Goal: Information Seeking & Learning: Understand process/instructions

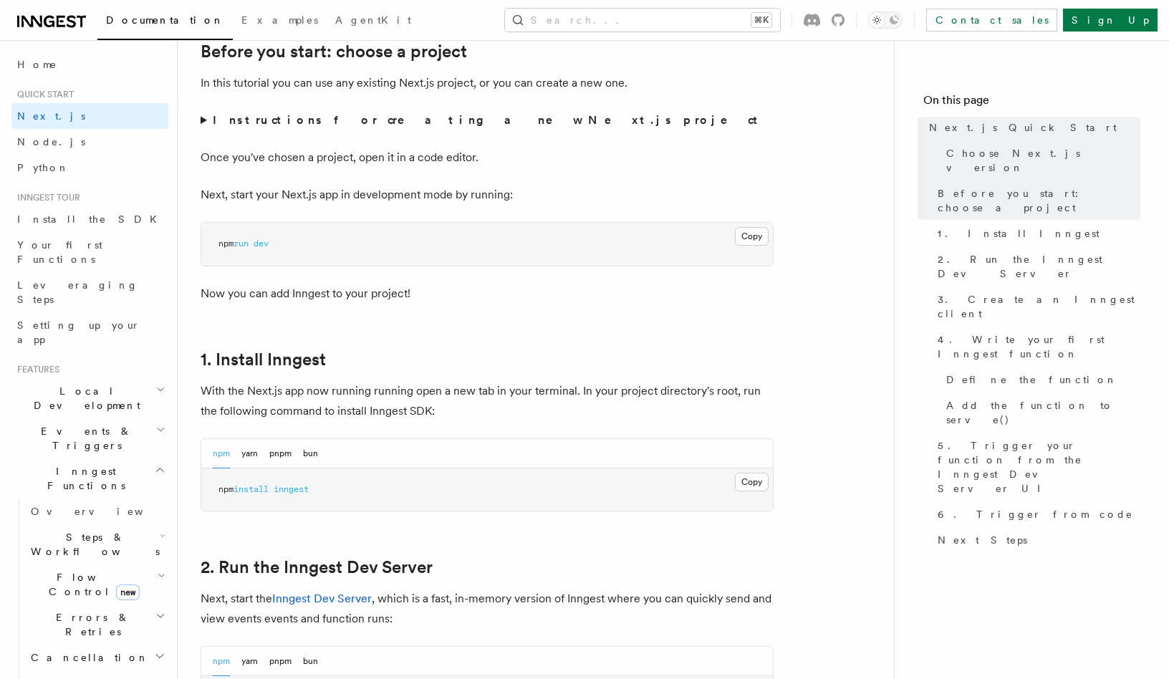
scroll to position [527, 0]
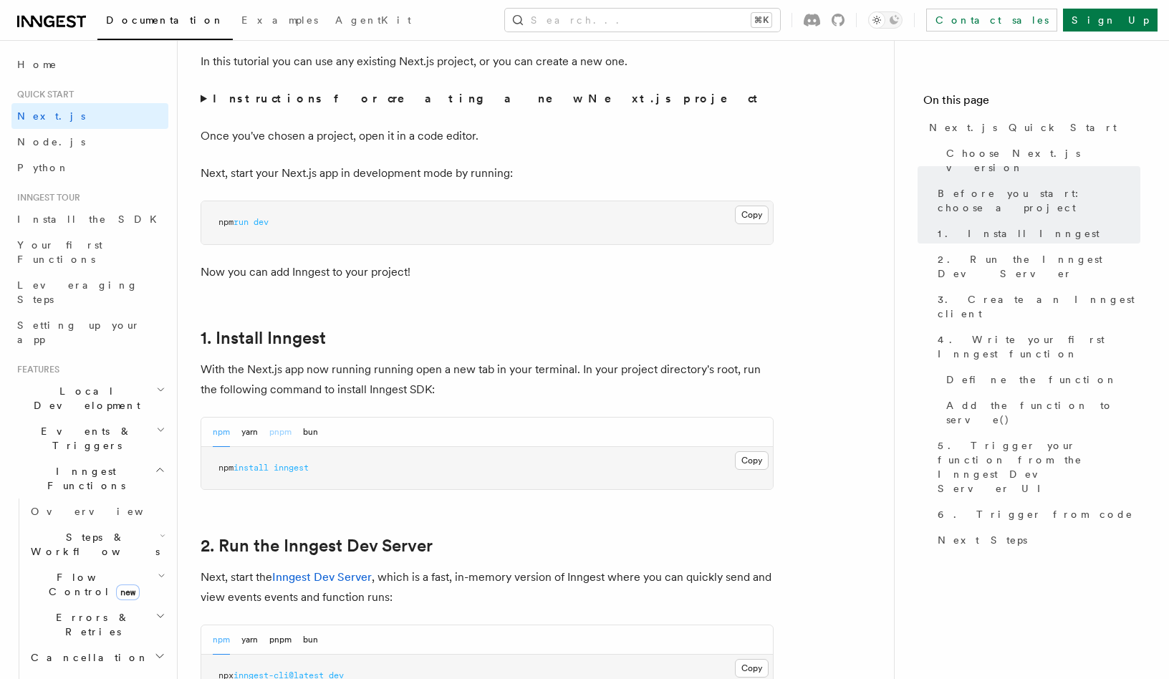
click at [277, 434] on button "pnpm" at bounding box center [280, 432] width 22 height 29
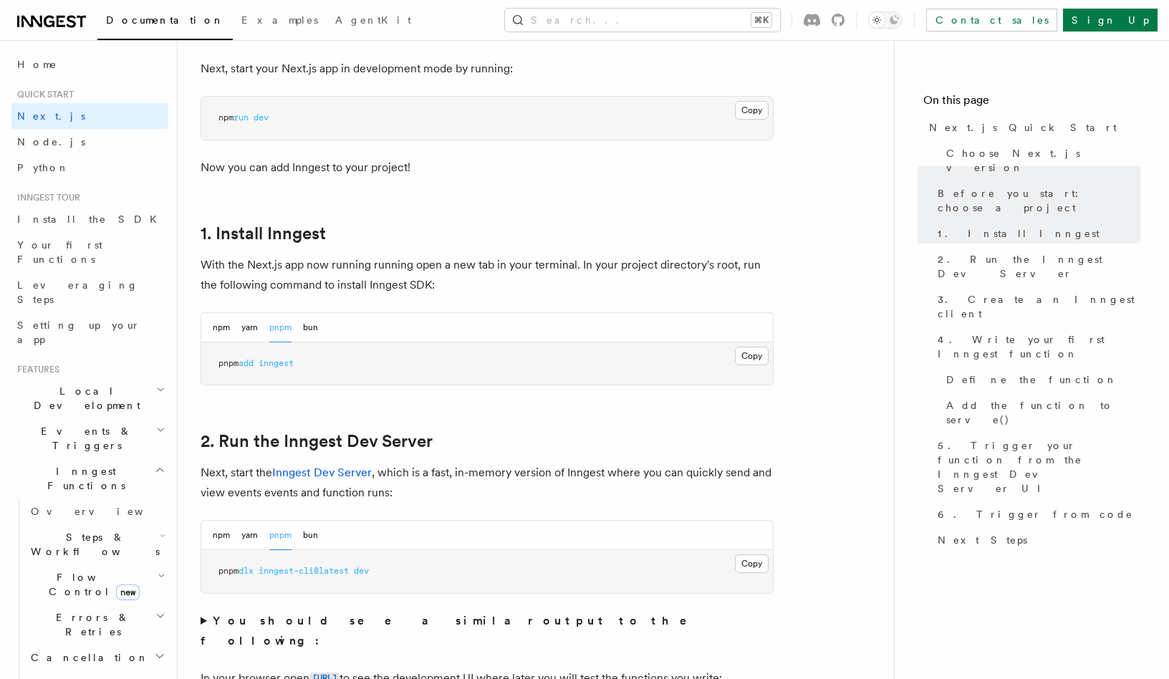
scroll to position [704, 0]
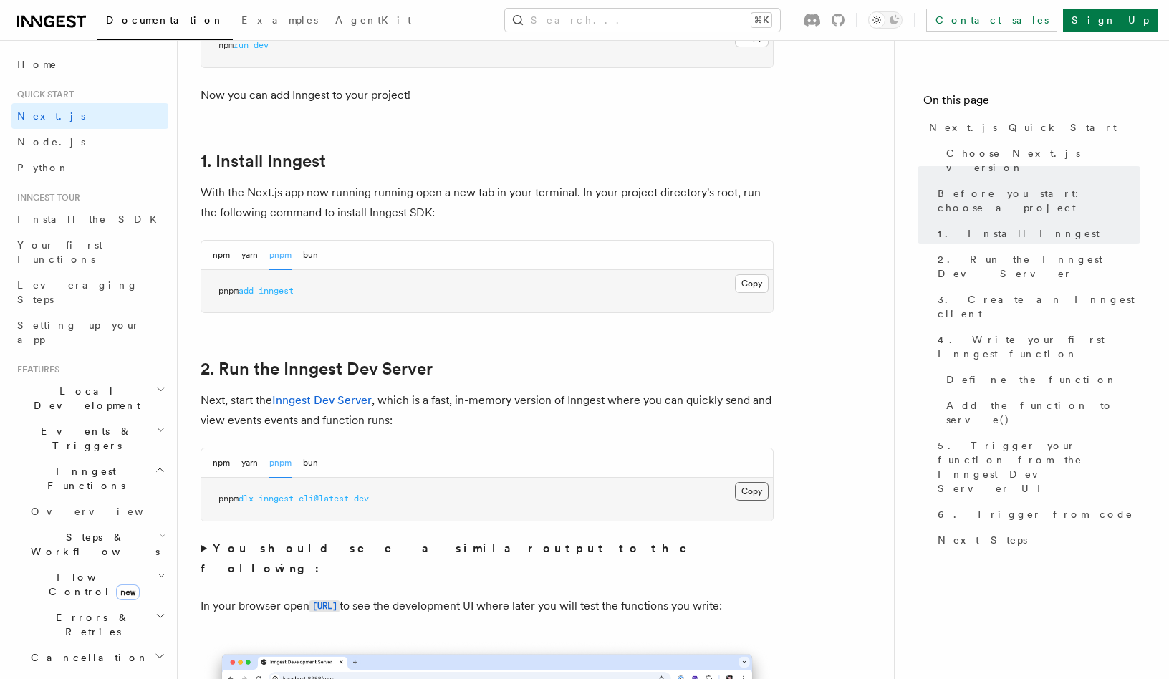
click at [753, 498] on button "Copy Copied" at bounding box center [752, 491] width 34 height 19
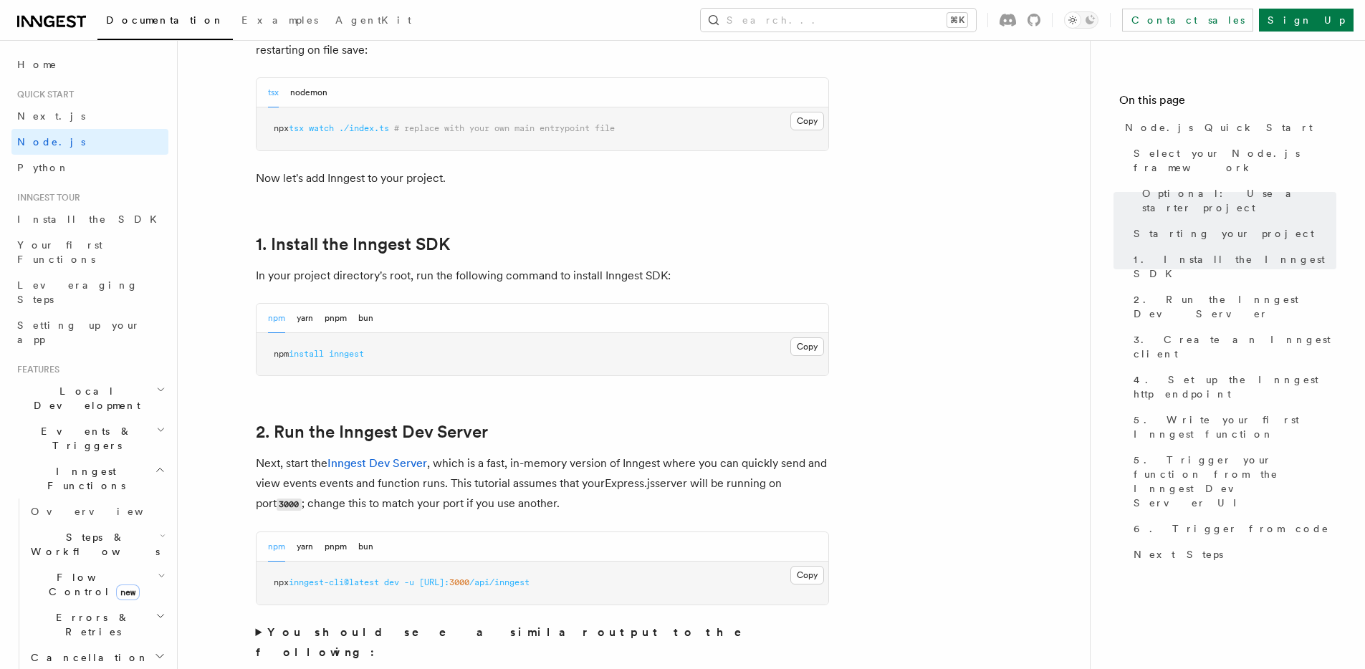
scroll to position [659, 0]
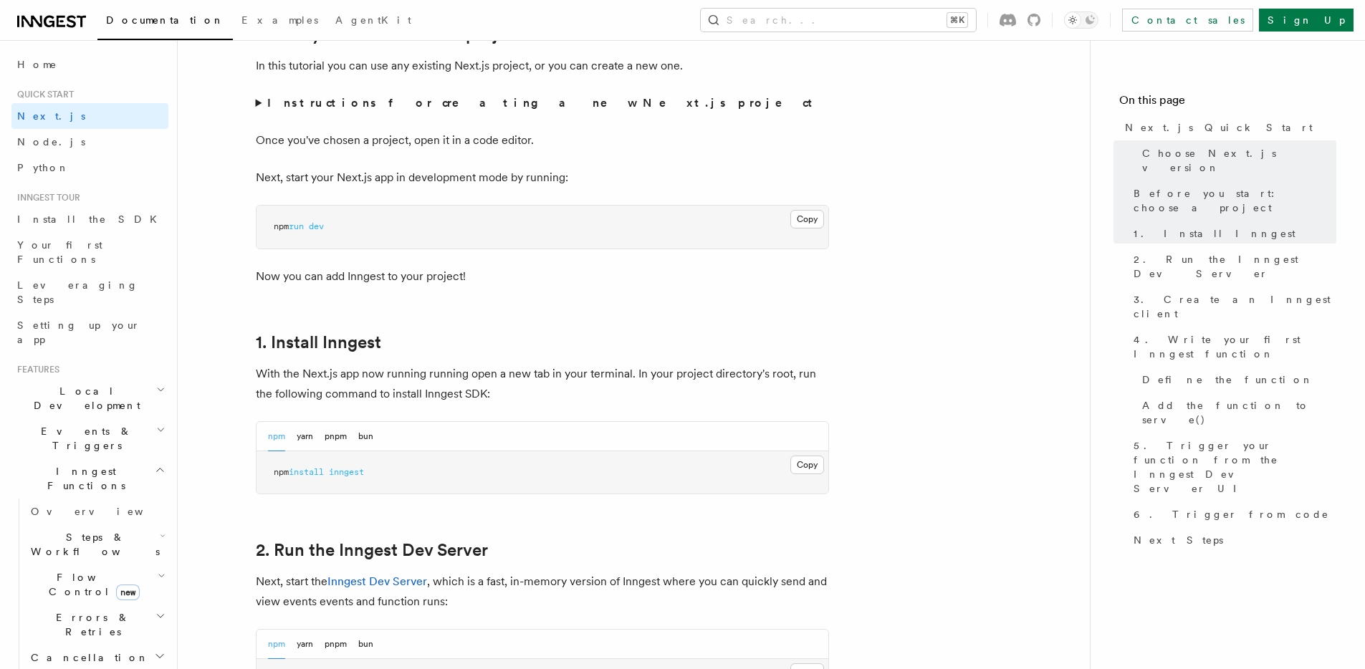
scroll to position [655, 0]
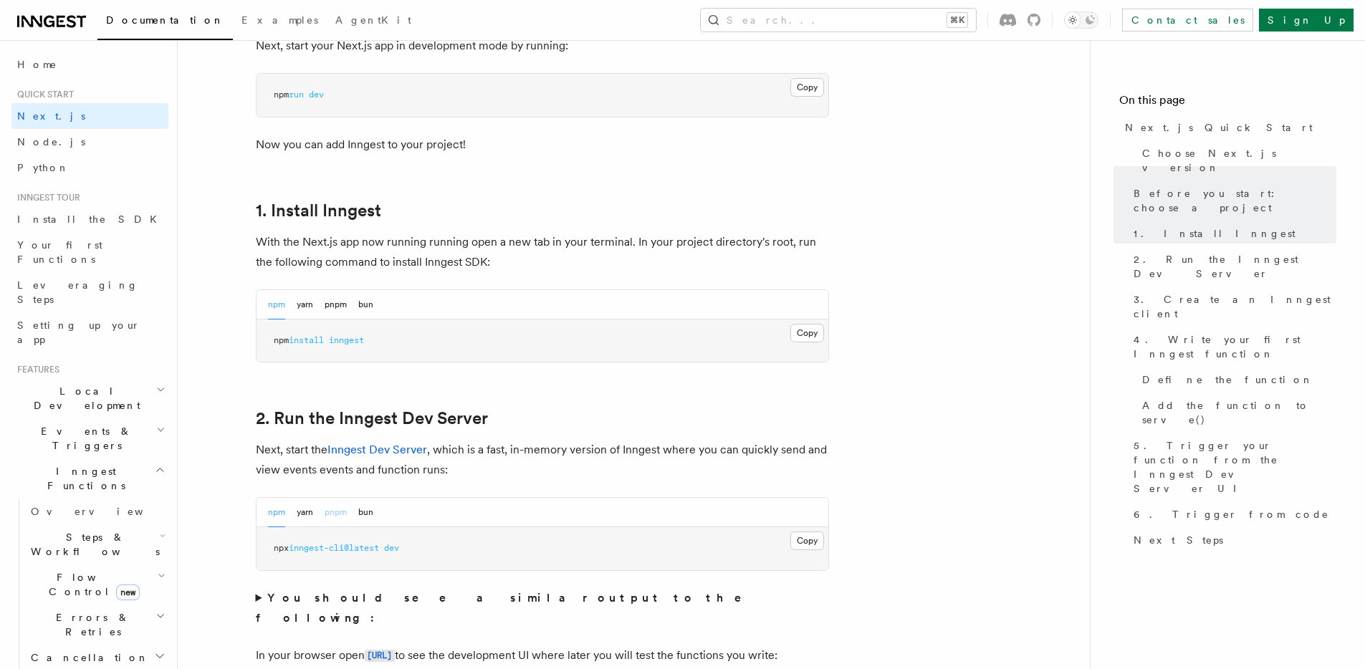
click at [332, 511] on button "pnpm" at bounding box center [336, 512] width 22 height 29
click at [809, 542] on button "Copy Copied" at bounding box center [807, 541] width 34 height 19
click at [95, 148] on link "Node.js" at bounding box center [89, 142] width 157 height 26
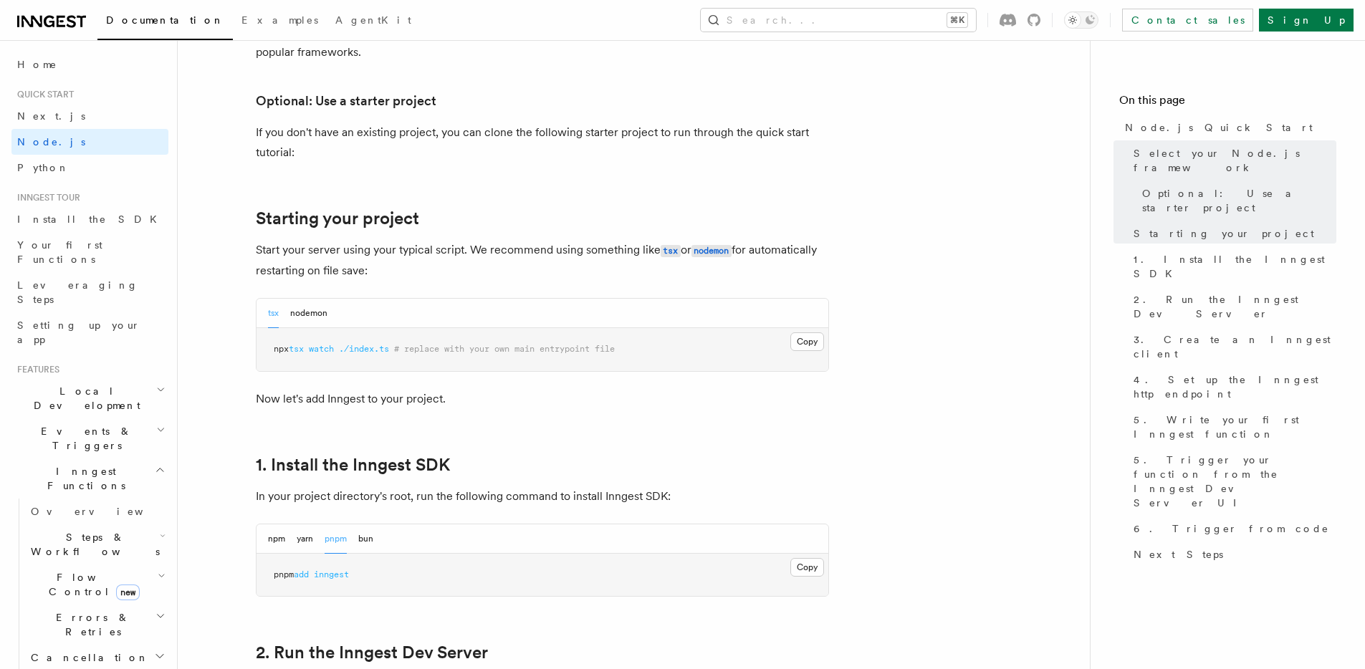
scroll to position [640, 0]
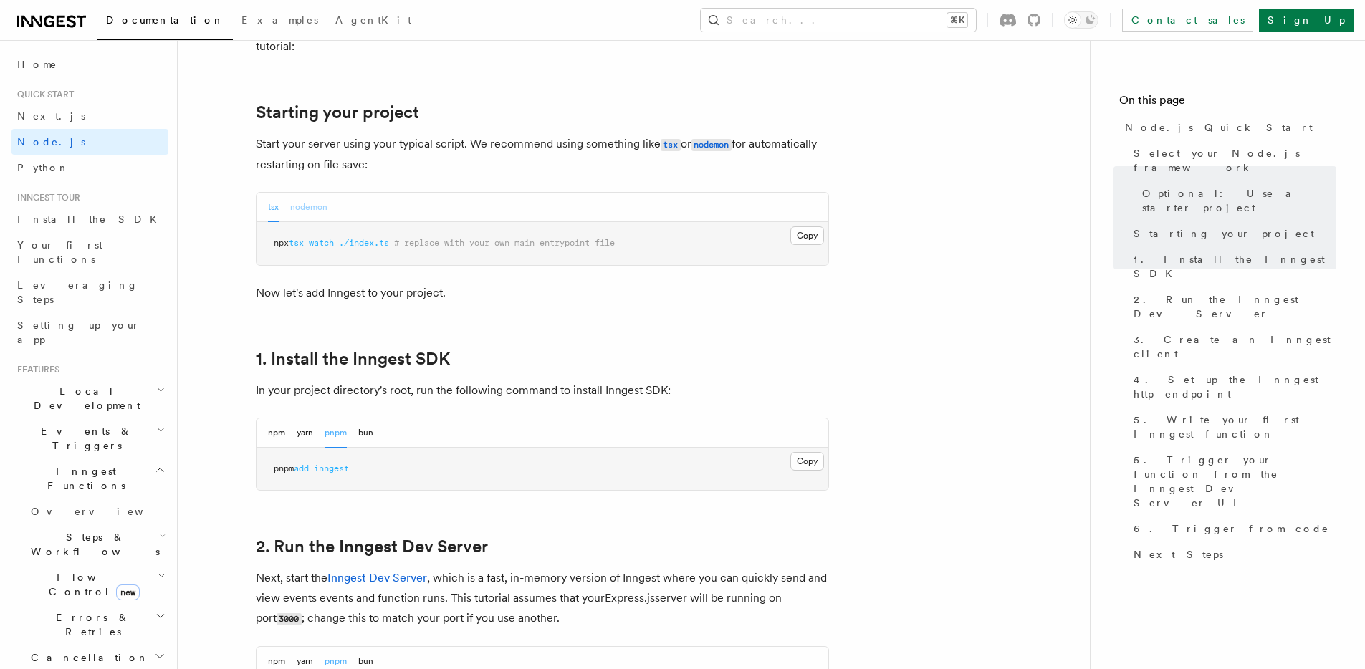
click at [314, 193] on button "nodemon" at bounding box center [308, 207] width 37 height 29
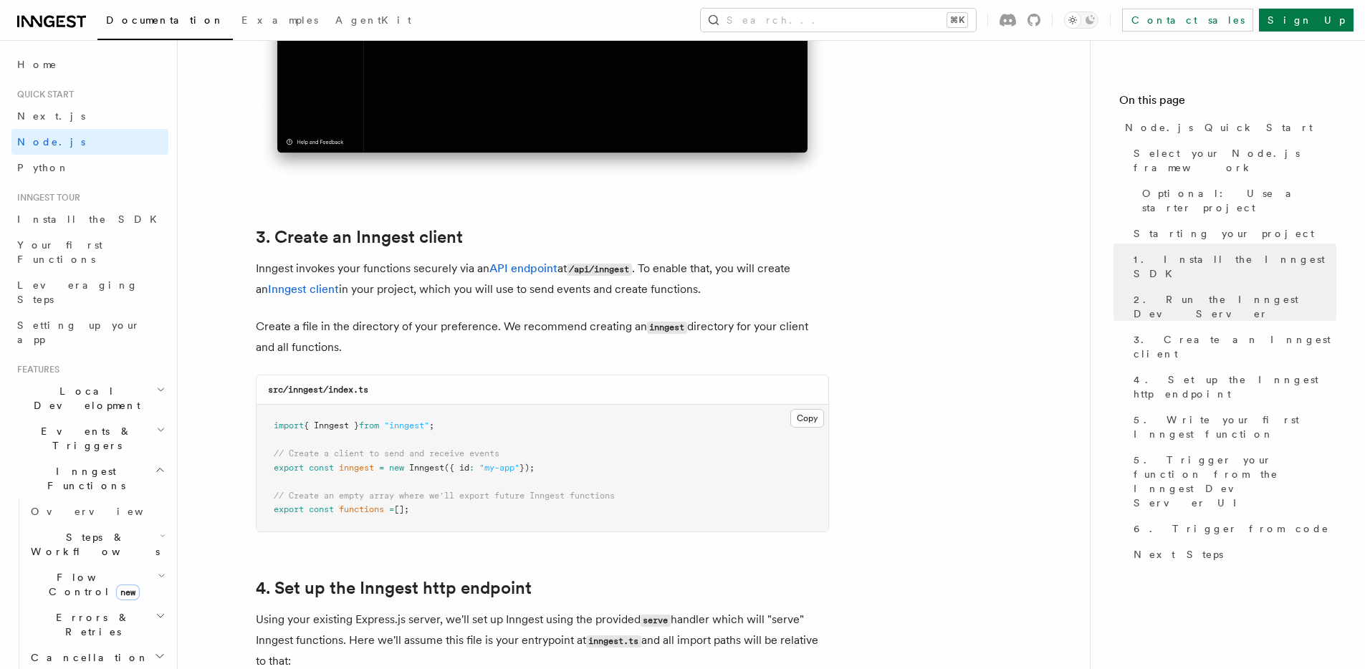
scroll to position [1713, 0]
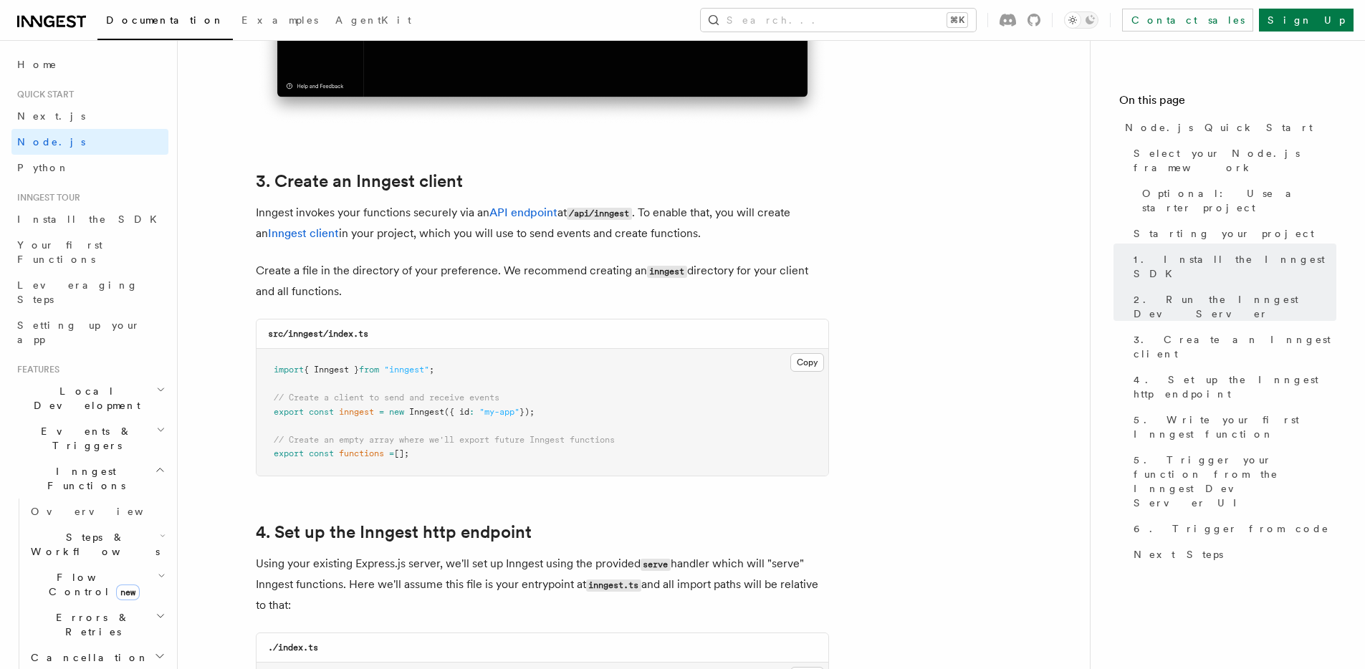
drag, startPoint x: 592, startPoint y: 410, endPoint x: 258, endPoint y: 413, distance: 333.9
click at [258, 413] on pre "import { Inngest } from "inngest" ; // Create a client to send and receive even…" at bounding box center [543, 412] width 572 height 127
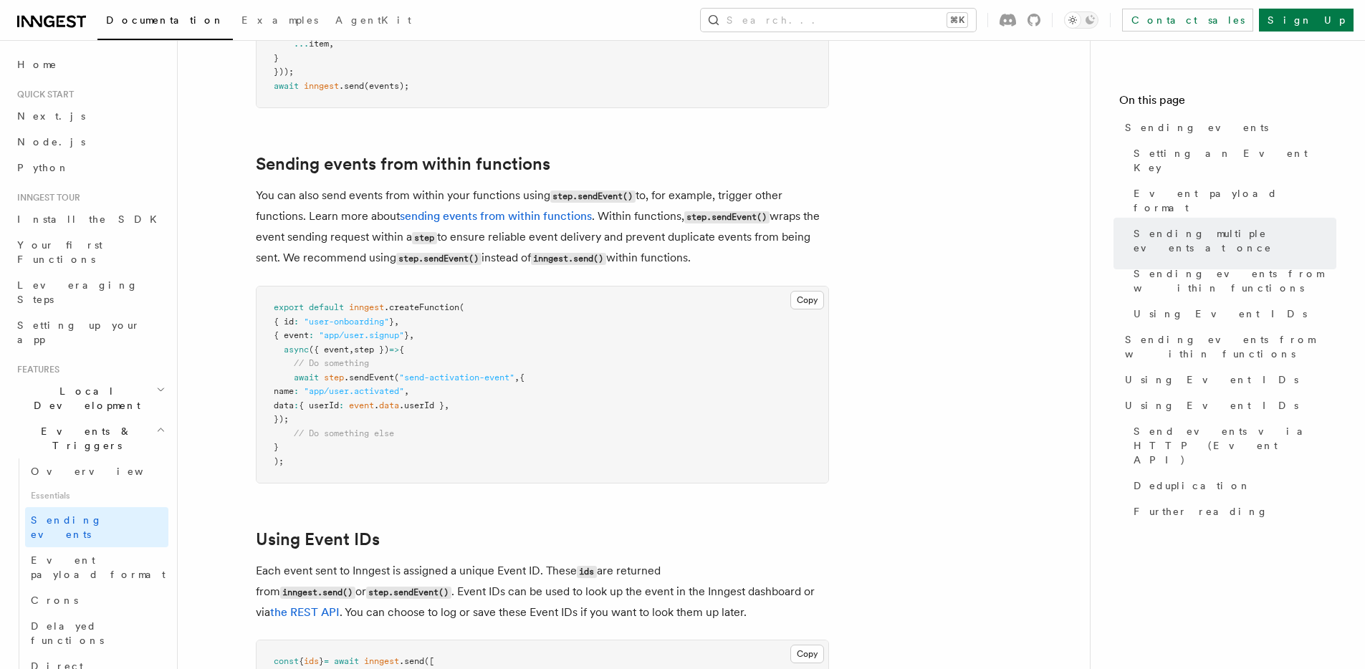
scroll to position [1663, 0]
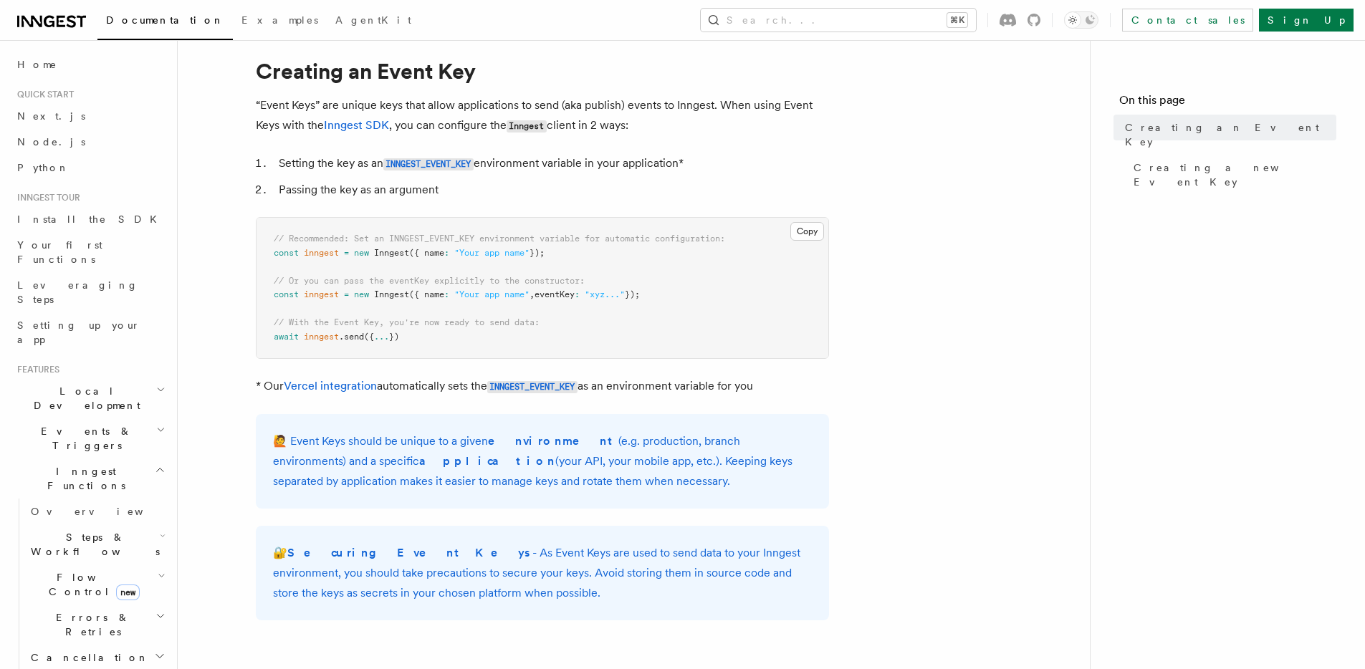
scroll to position [49, 0]
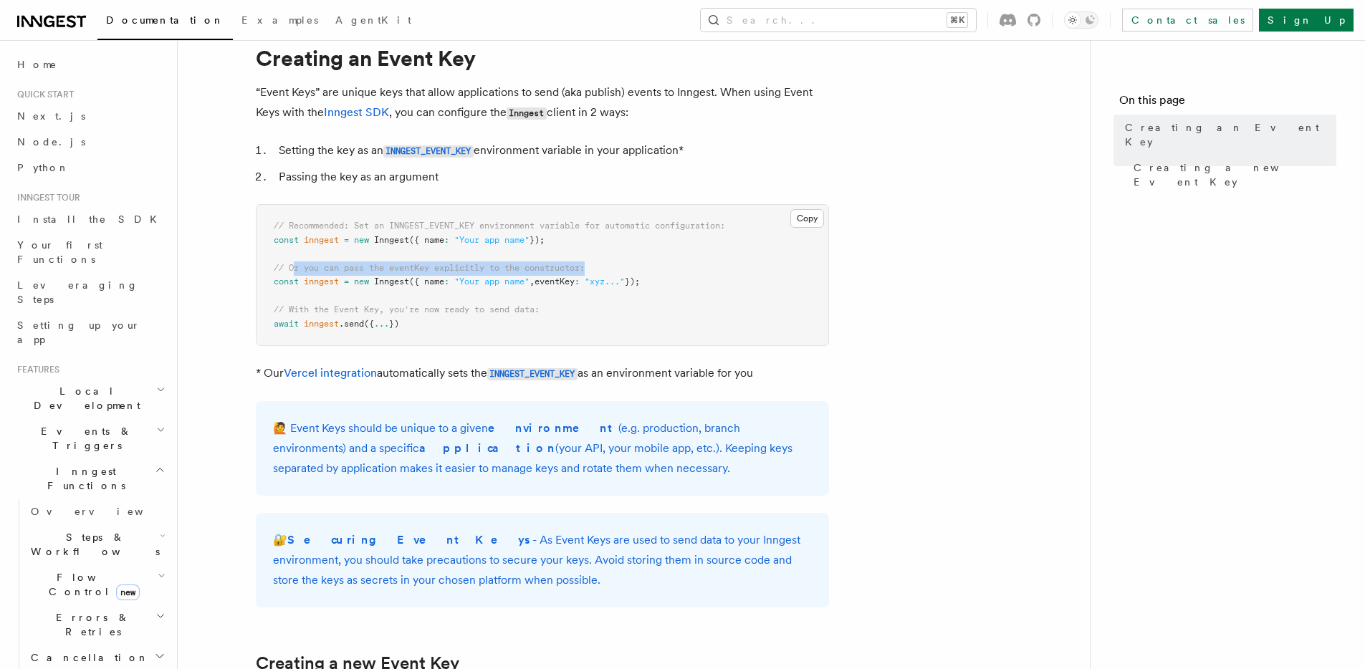
drag, startPoint x: 295, startPoint y: 263, endPoint x: 684, endPoint y: 265, distance: 388.4
click at [686, 266] on pre "// Recommended: Set an INNGEST_EVENT_KEY environment variable for automatic con…" at bounding box center [543, 275] width 572 height 140
click at [639, 261] on pre "// Recommended: Set an INNGEST_EVENT_KEY environment variable for automatic con…" at bounding box center [543, 275] width 572 height 140
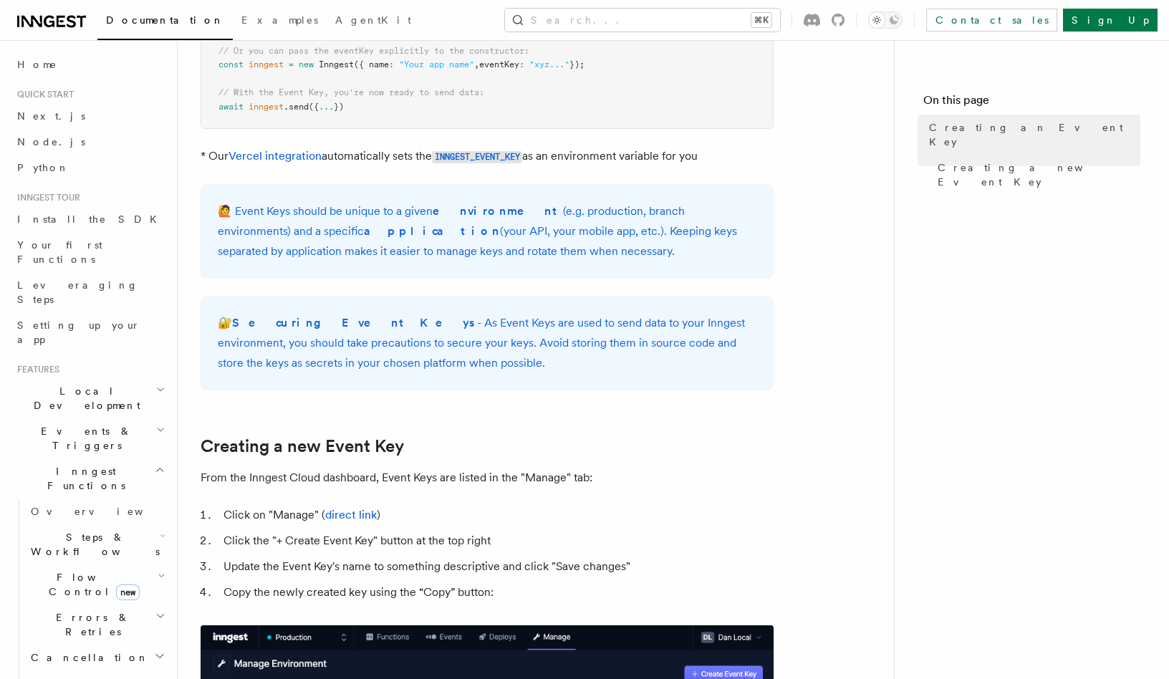
scroll to position [0, 0]
